Goal: Find specific page/section: Find specific page/section

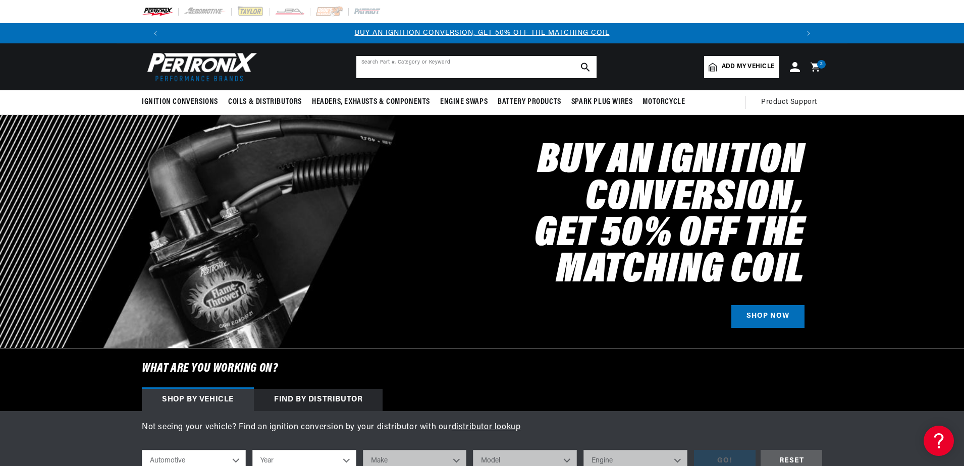
click at [485, 67] on input "text" at bounding box center [476, 67] width 240 height 22
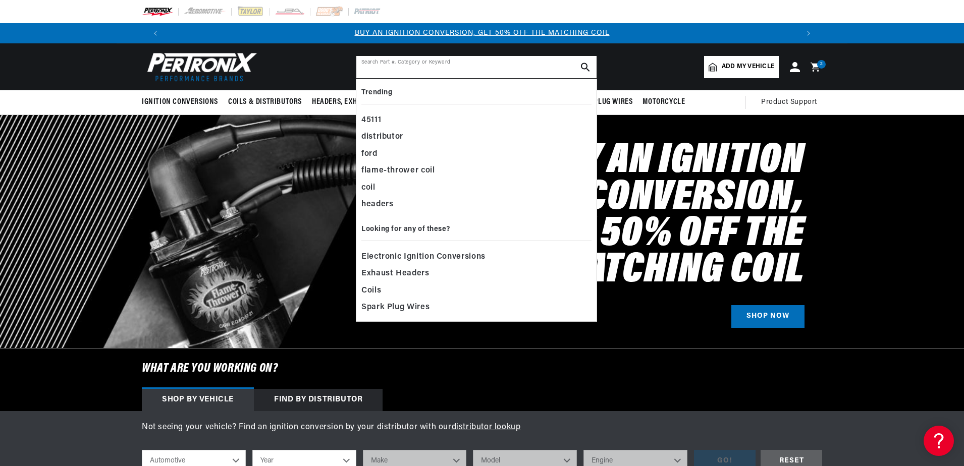
paste input "6691S"
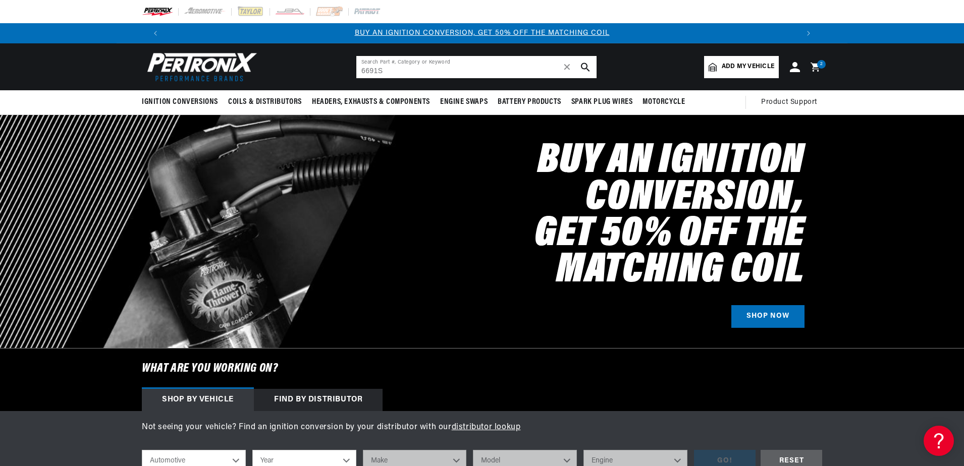
type input "6691S"
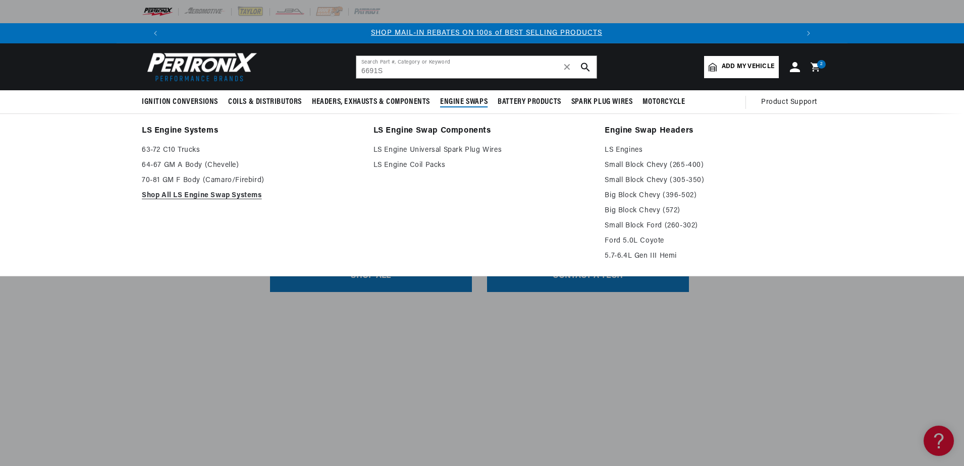
scroll to position [0, 630]
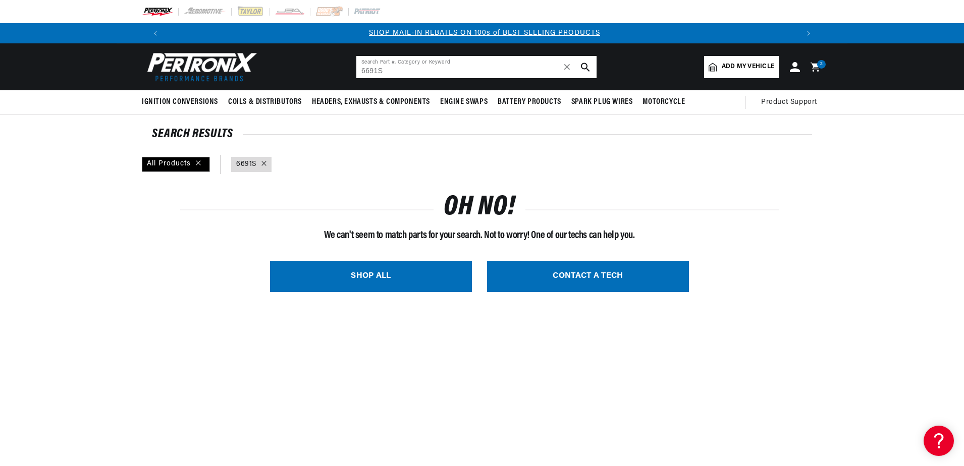
click at [396, 72] on input "6691S" at bounding box center [476, 67] width 240 height 22
click at [409, 72] on input "6691" at bounding box center [476, 67] width 240 height 22
click at [447, 71] on input "6691" at bounding box center [476, 67] width 240 height 22
type input "6691s"
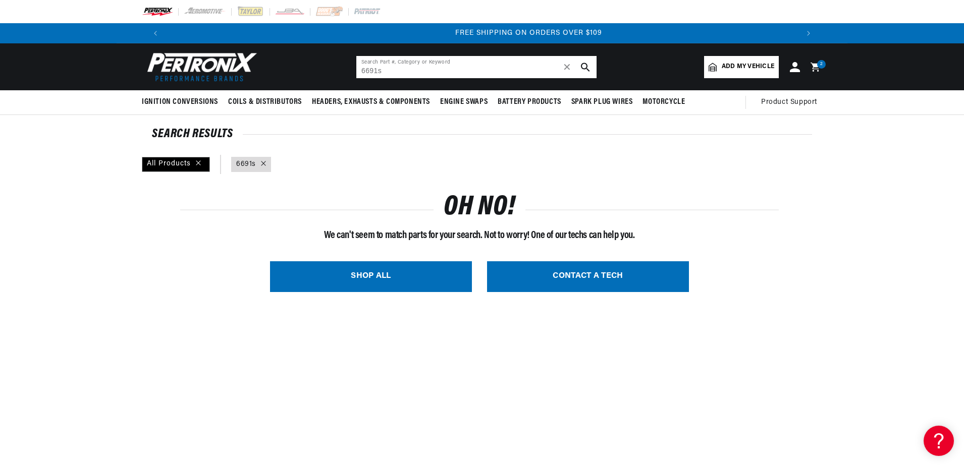
scroll to position [0, 1261]
